Goal: Ask a question

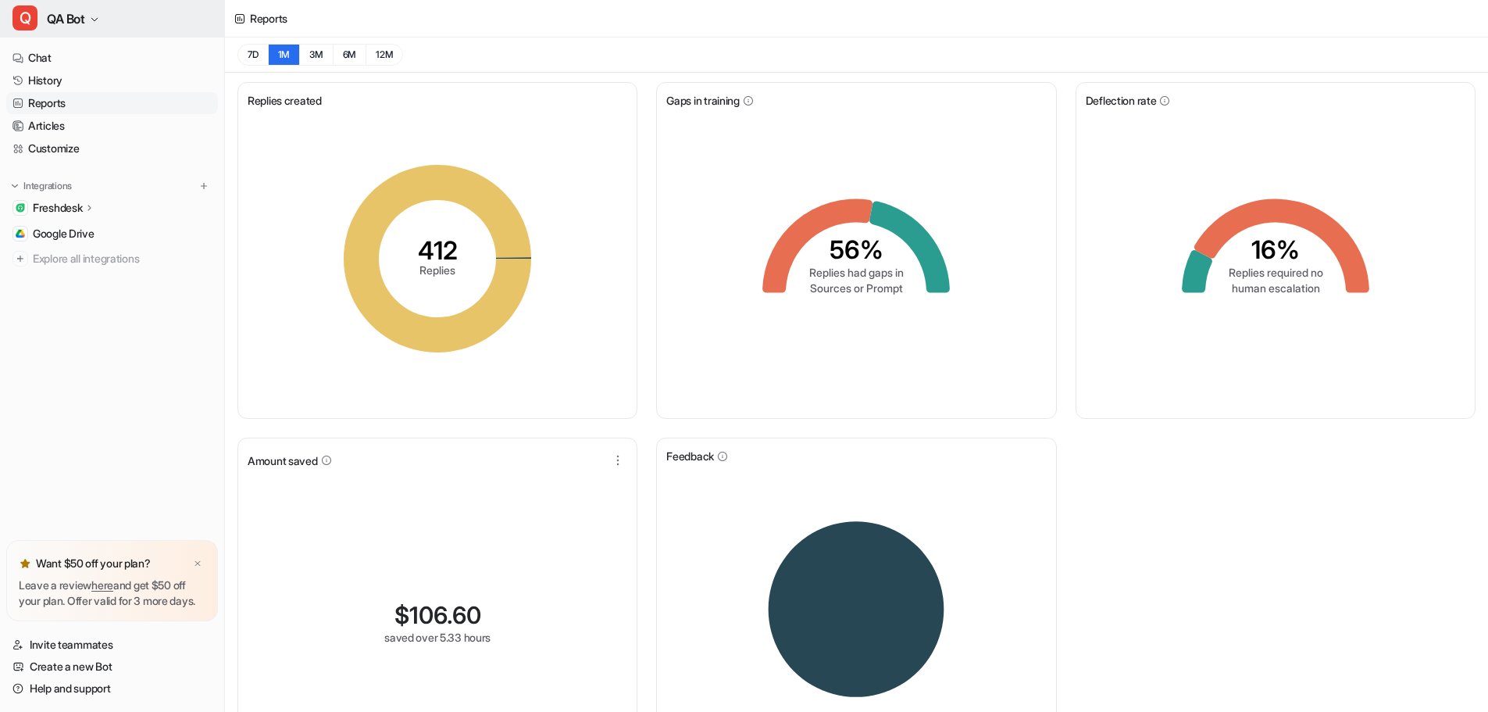
click at [85, 29] on span "QA Bot" at bounding box center [66, 19] width 38 height 22
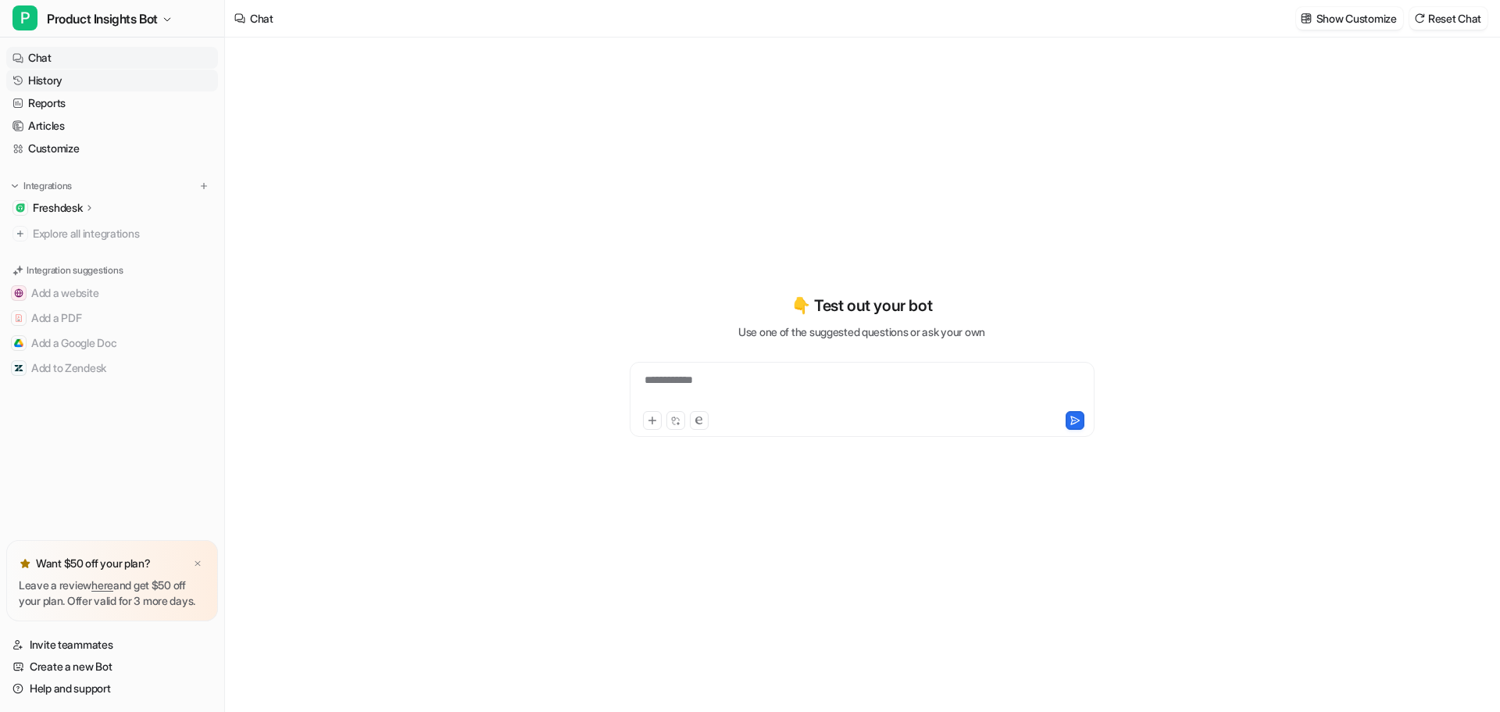
click at [56, 74] on link "History" at bounding box center [112, 81] width 212 height 22
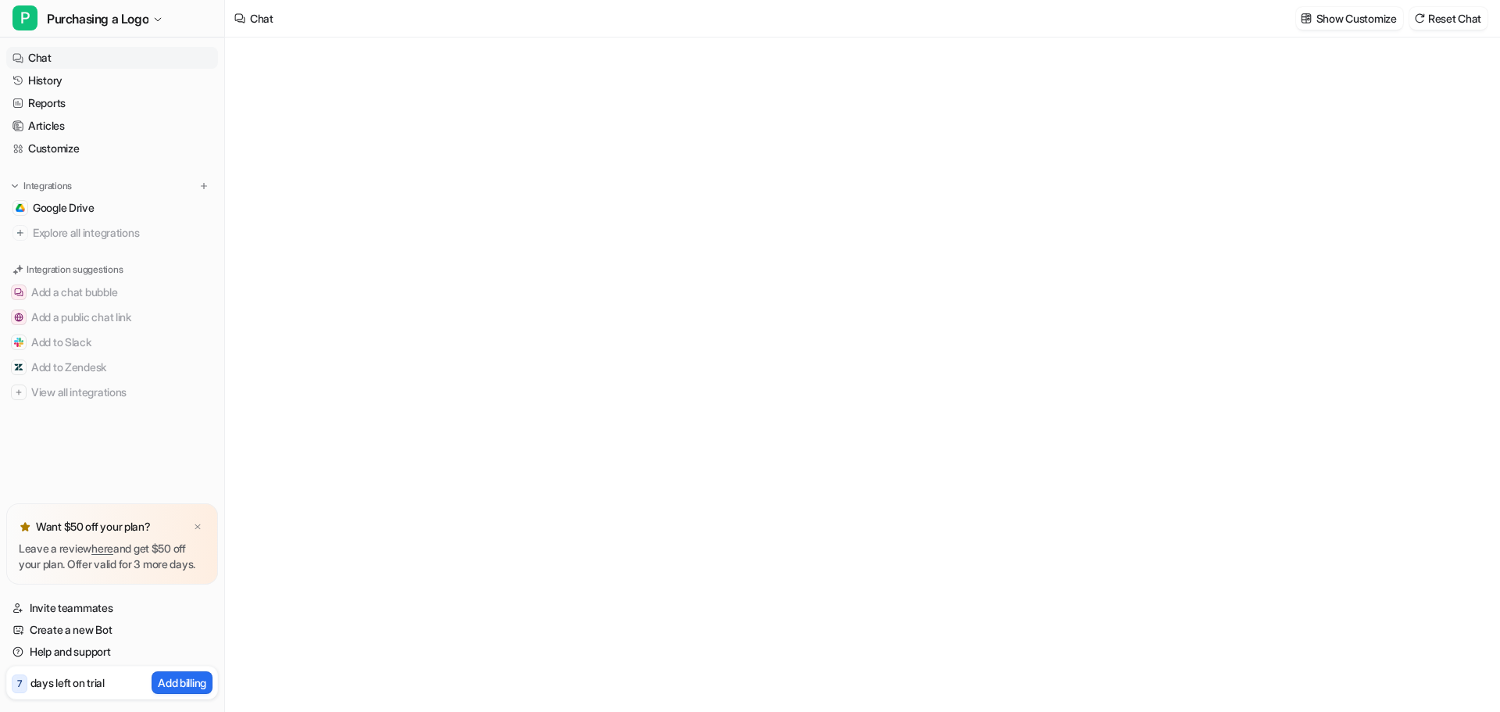
type textarea "**********"
